Goal: Go to known website: Go to known website

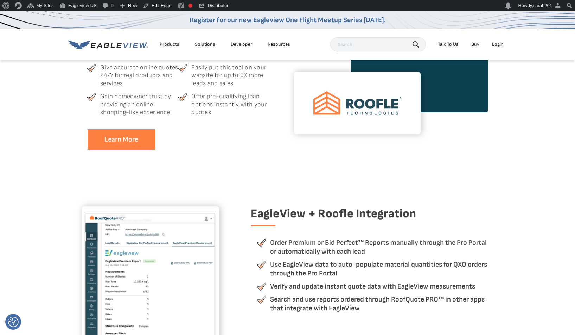
scroll to position [247, 0]
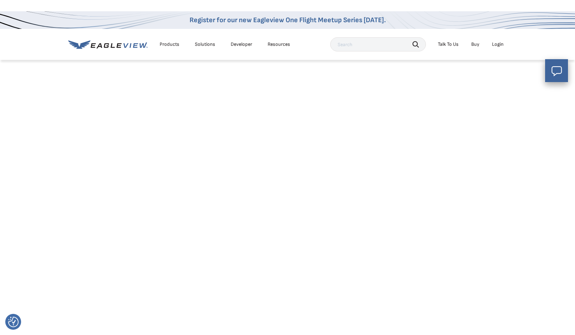
click at [522, 59] on html "We value your privacy We use cookies to enhance your browsing experience, serve…" at bounding box center [287, 35] width 575 height 48
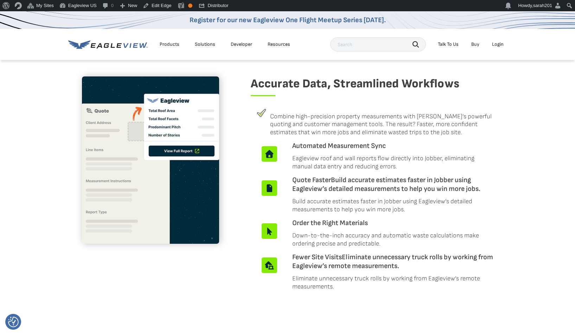
scroll to position [334, 0]
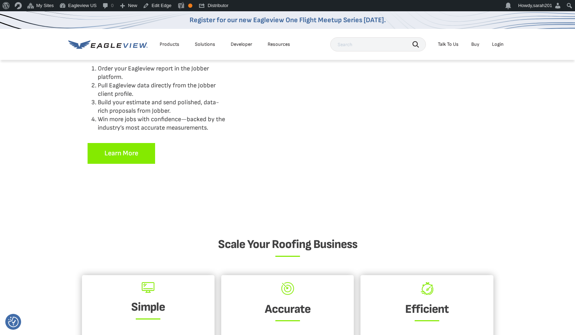
scroll to position [600, 0]
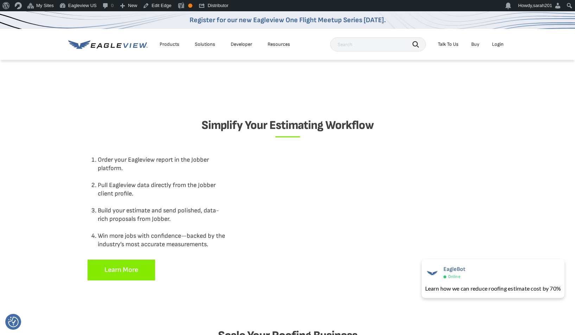
scroll to position [565, 0]
